Goal: Obtain resource: Obtain resource

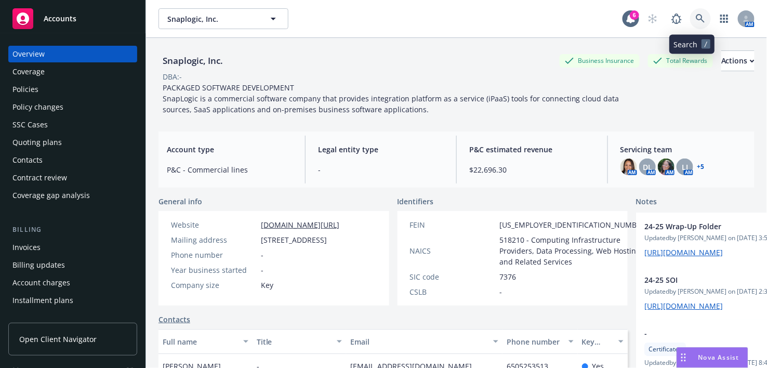
click at [696, 18] on icon at bounding box center [700, 18] width 9 height 9
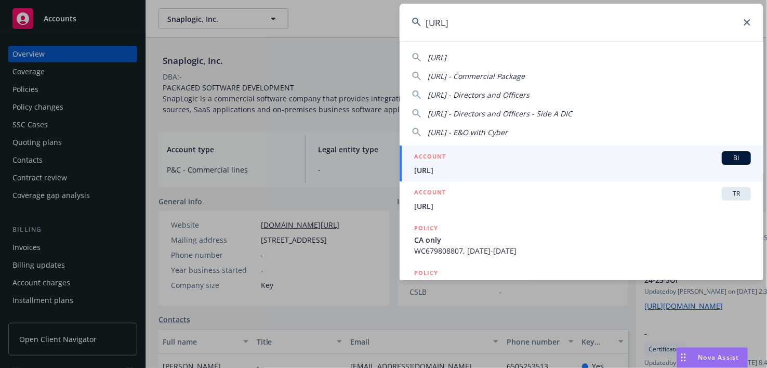
type input "[URL]"
click at [477, 169] on span "[URL]" at bounding box center [582, 170] width 337 height 11
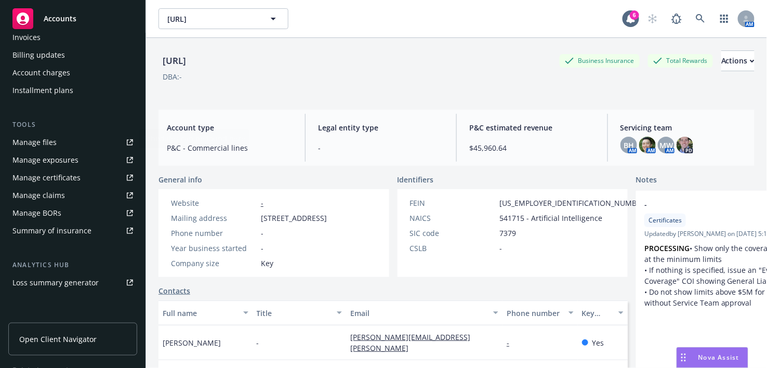
scroll to position [231, 0]
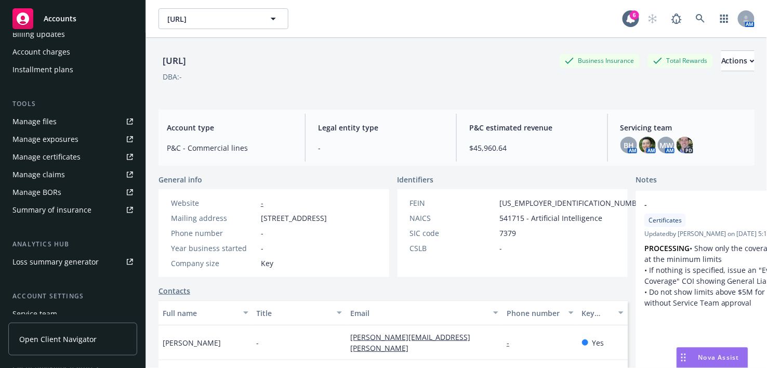
click at [40, 120] on div "Manage files" at bounding box center [34, 121] width 44 height 17
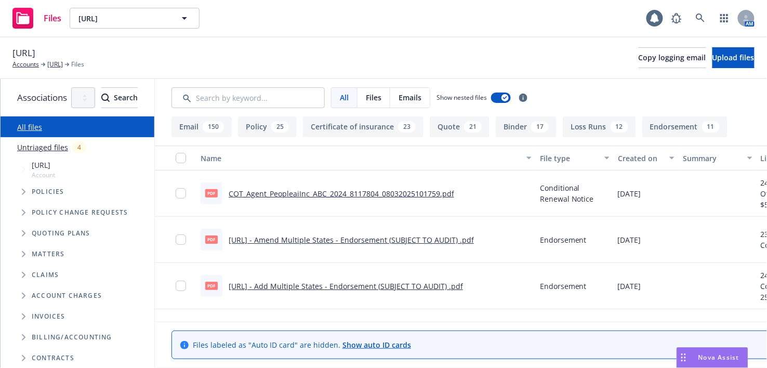
scroll to position [58, 0]
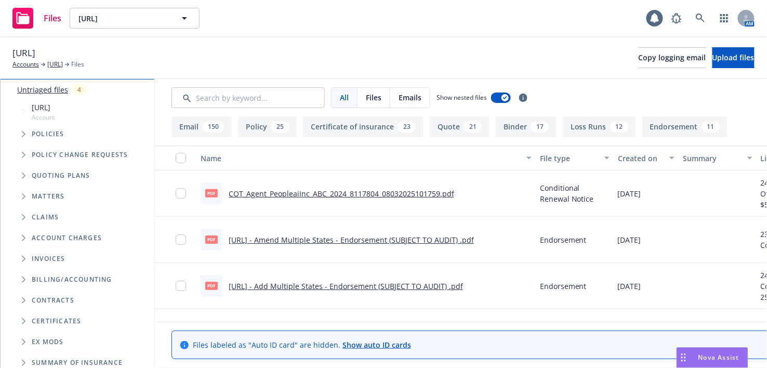
click at [28, 138] on span "Tree Example" at bounding box center [23, 134] width 17 height 17
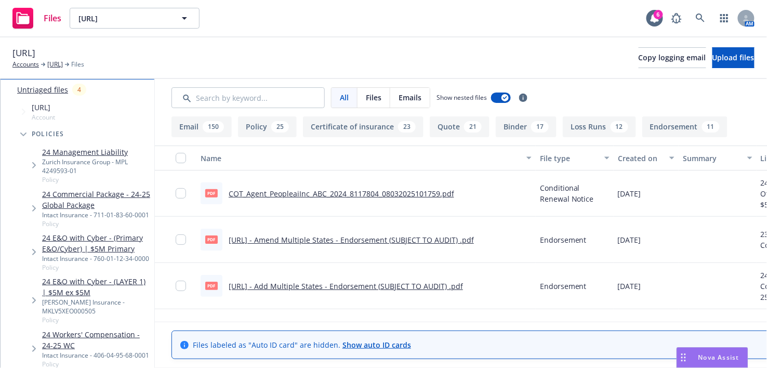
click at [82, 232] on link "24 E&O with Cyber - (Primary E&O/Cyber) | $5M Primary" at bounding box center [96, 243] width 108 height 22
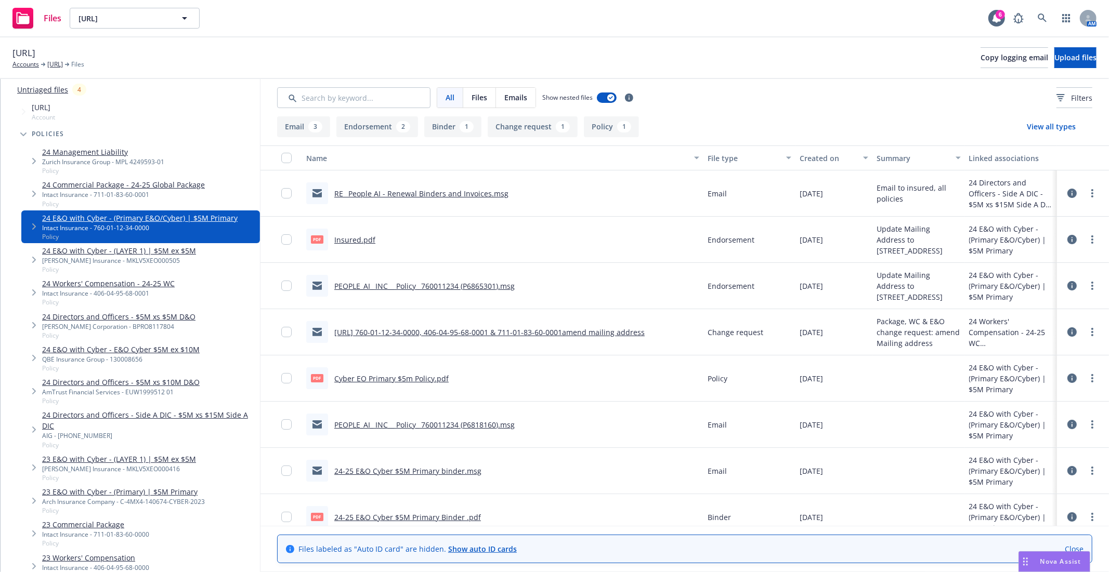
click at [371, 367] on link "Cyber EO Primary $5m Policy.pdf" at bounding box center [391, 379] width 114 height 10
click at [707, 50] on div "People.ai Accounts People.ai Files Copy logging email Upload files" at bounding box center [554, 57] width 1084 height 23
click at [407, 367] on link "Cyber EO Primary $5m Policy.pdf" at bounding box center [391, 379] width 114 height 10
click at [548, 17] on div "Files People.ai People.ai 6 AM" at bounding box center [554, 18] width 1109 height 37
